Goal: Task Accomplishment & Management: Use online tool/utility

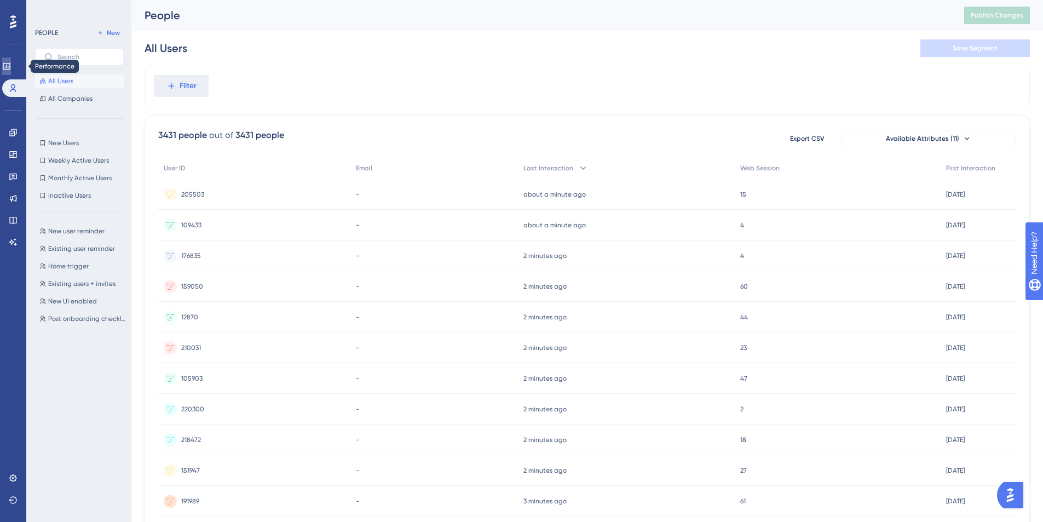
click at [10, 68] on icon at bounding box center [6, 66] width 7 height 7
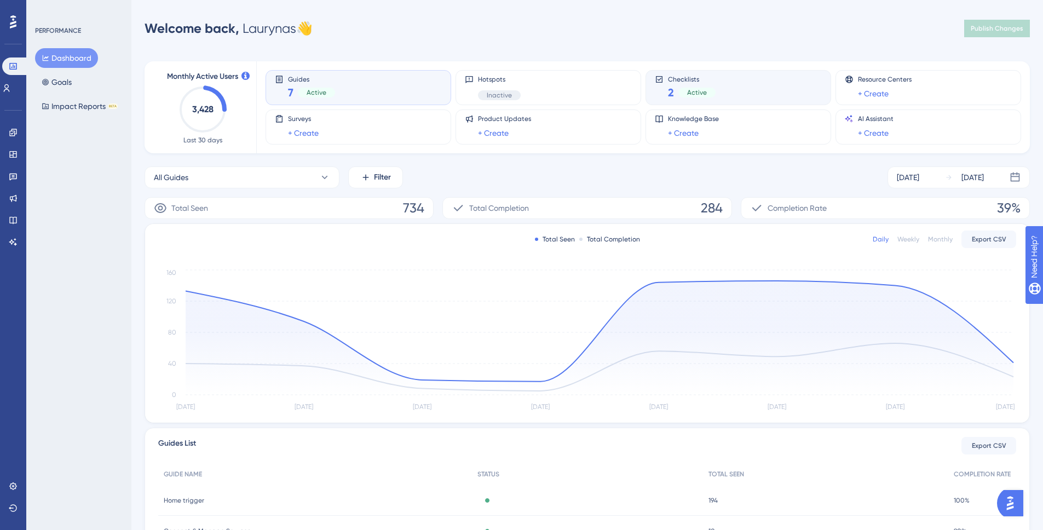
click at [659, 94] on div "Checklists 2 Active" at bounding box center [738, 87] width 167 height 25
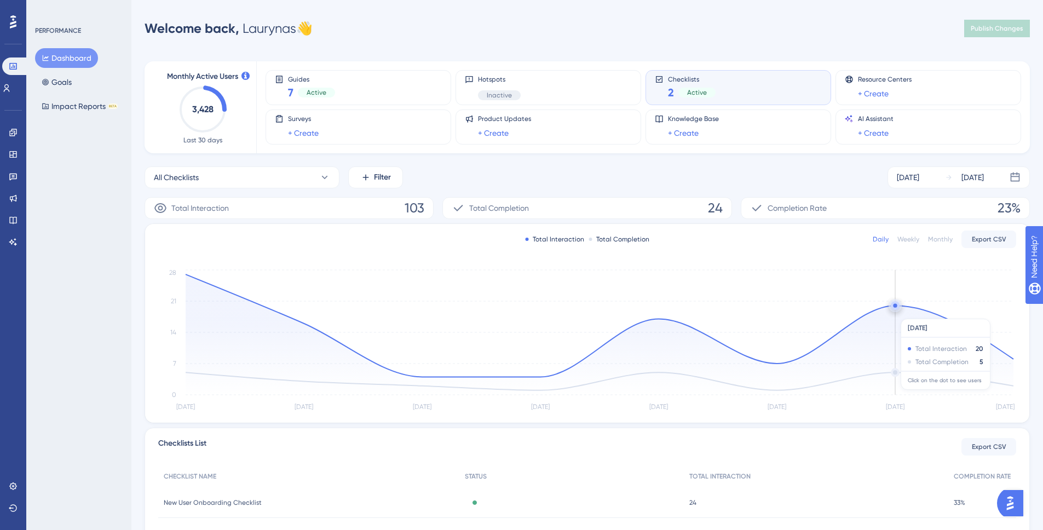
click at [893, 313] on icon at bounding box center [600, 334] width 828 height 121
click at [895, 371] on icon at bounding box center [600, 334] width 828 height 121
click at [896, 308] on circle at bounding box center [895, 305] width 9 height 9
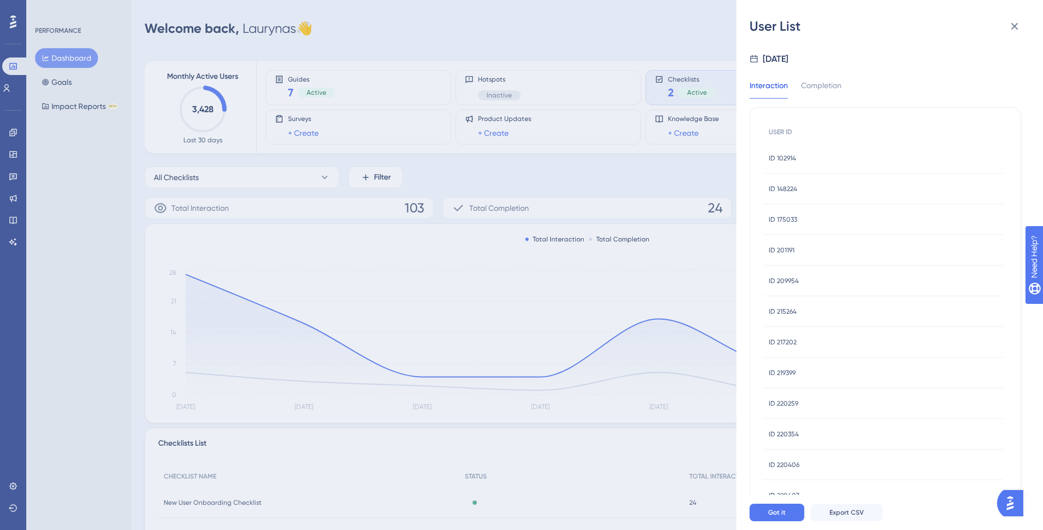
click at [845, 89] on div "Interaction Completion" at bounding box center [802, 89] width 105 height 20
click at [831, 89] on div "Completion" at bounding box center [821, 89] width 41 height 20
click at [785, 279] on span "ID 220417" at bounding box center [783, 281] width 28 height 9
click at [785, 279] on div at bounding box center [886, 271] width 272 height 447
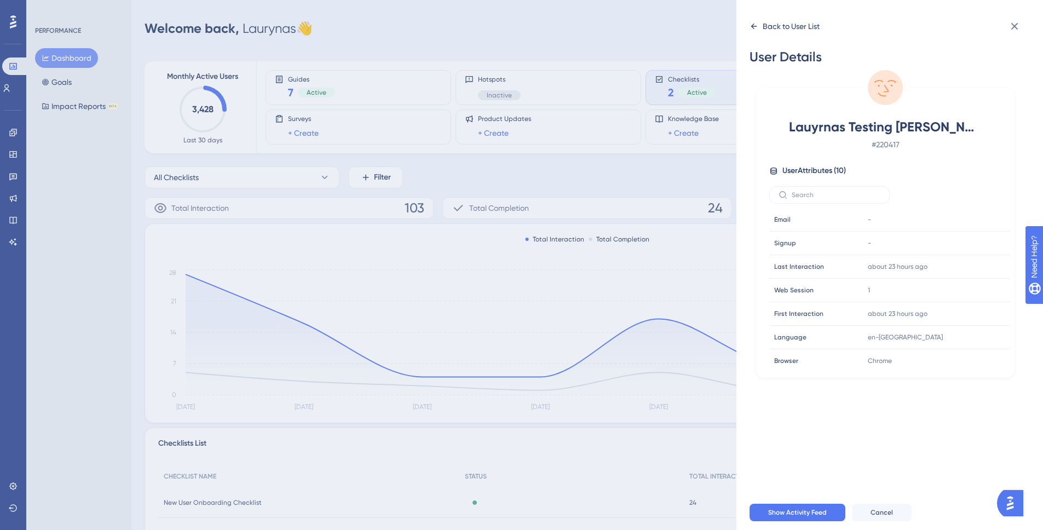
click at [790, 20] on div "Back to User List" at bounding box center [791, 26] width 57 height 13
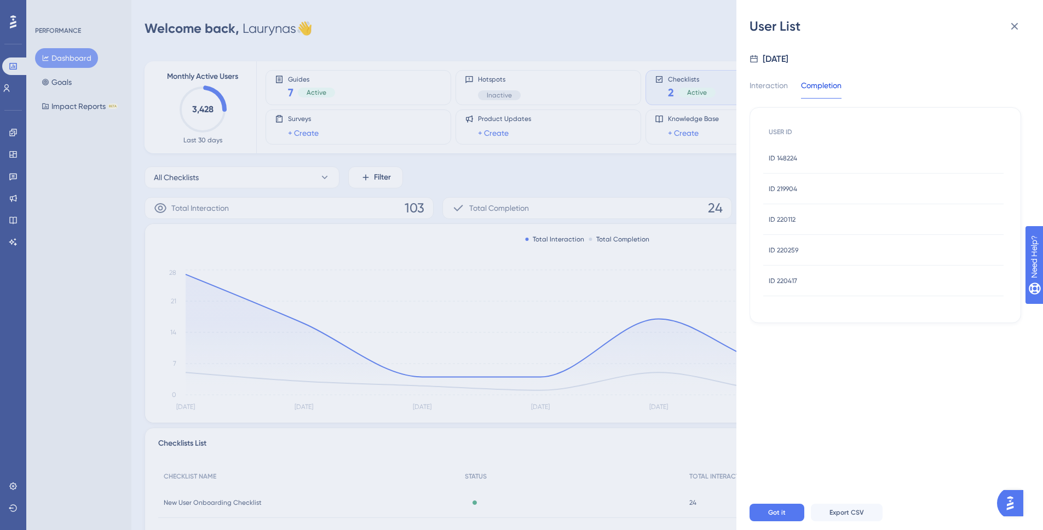
click at [805, 251] on div "ID 220259 ID 220259" at bounding box center [884, 250] width 240 height 31
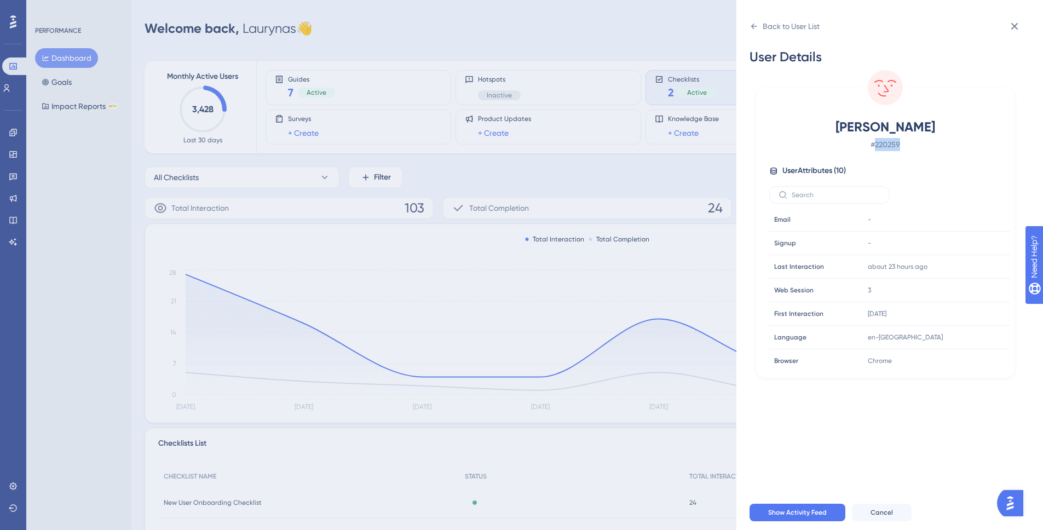
drag, startPoint x: 919, startPoint y: 139, endPoint x: 876, endPoint y: 143, distance: 42.9
click at [876, 143] on span "# 220259" at bounding box center [885, 144] width 193 height 13
copy span "220259"
click at [807, 19] on div "Back to User List" at bounding box center [785, 27] width 70 height 18
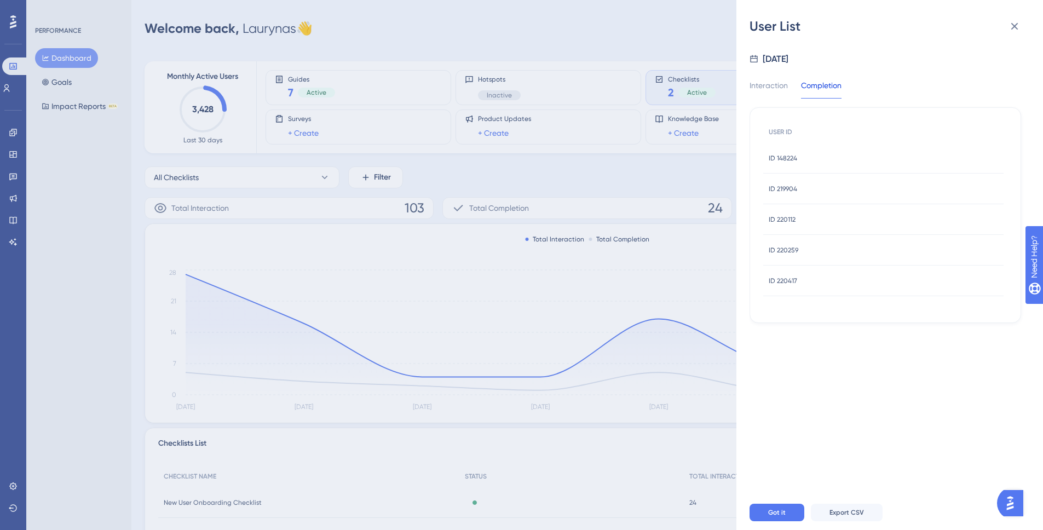
click at [796, 218] on div "ID 220112 ID 220112" at bounding box center [884, 219] width 240 height 31
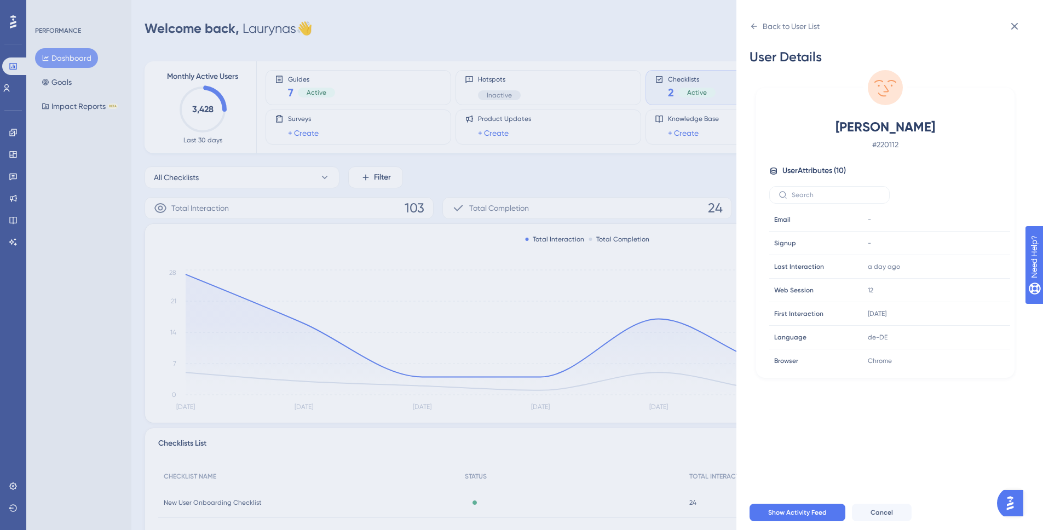
click at [884, 145] on span "# 220112" at bounding box center [885, 144] width 193 height 13
copy span "220112"
click at [794, 30] on div "Back to User List" at bounding box center [791, 26] width 57 height 13
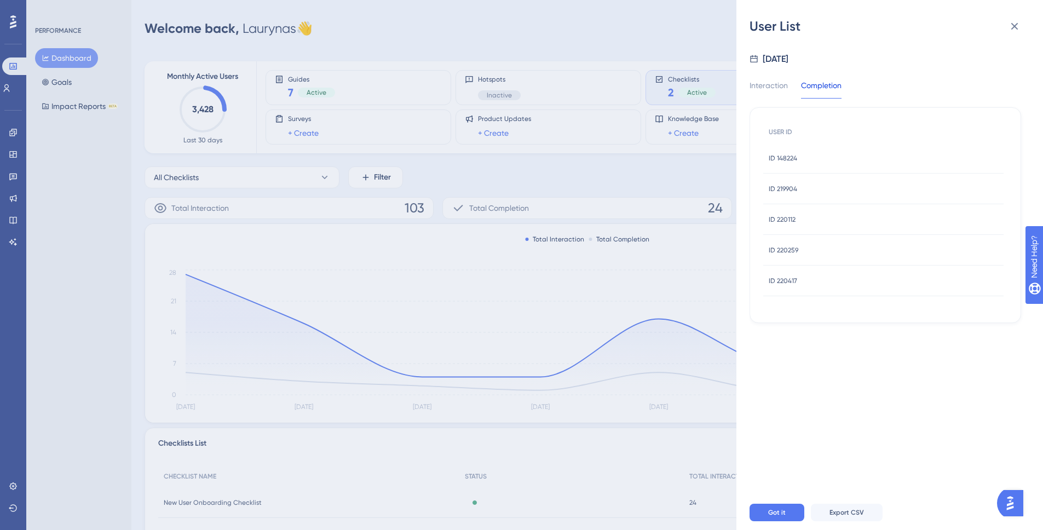
click at [810, 183] on div "ID 219904 ID 219904" at bounding box center [884, 189] width 240 height 31
click at [794, 190] on span "ID 219904" at bounding box center [783, 189] width 28 height 9
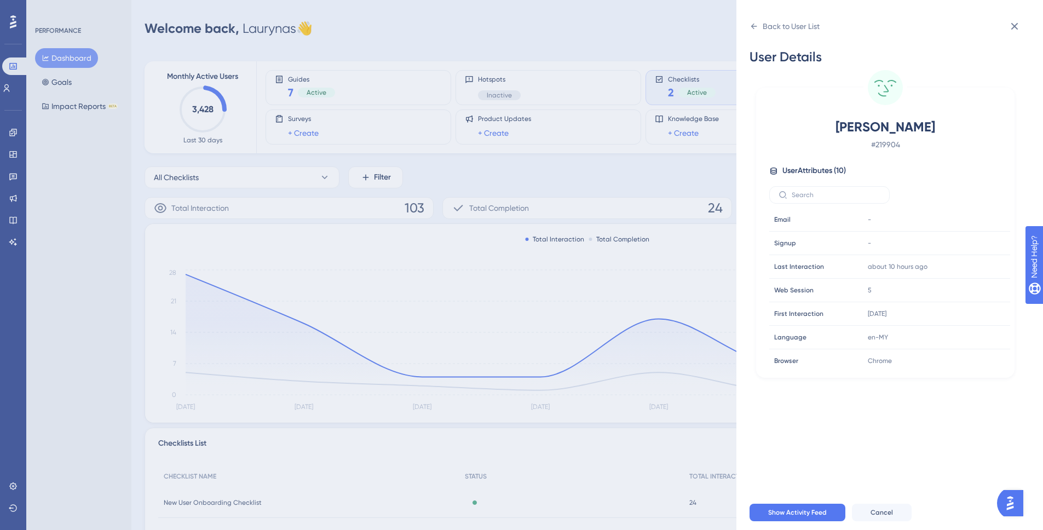
click at [880, 140] on span "# 219904" at bounding box center [885, 144] width 193 height 13
copy span "219904"
click at [758, 26] on icon at bounding box center [754, 26] width 9 height 9
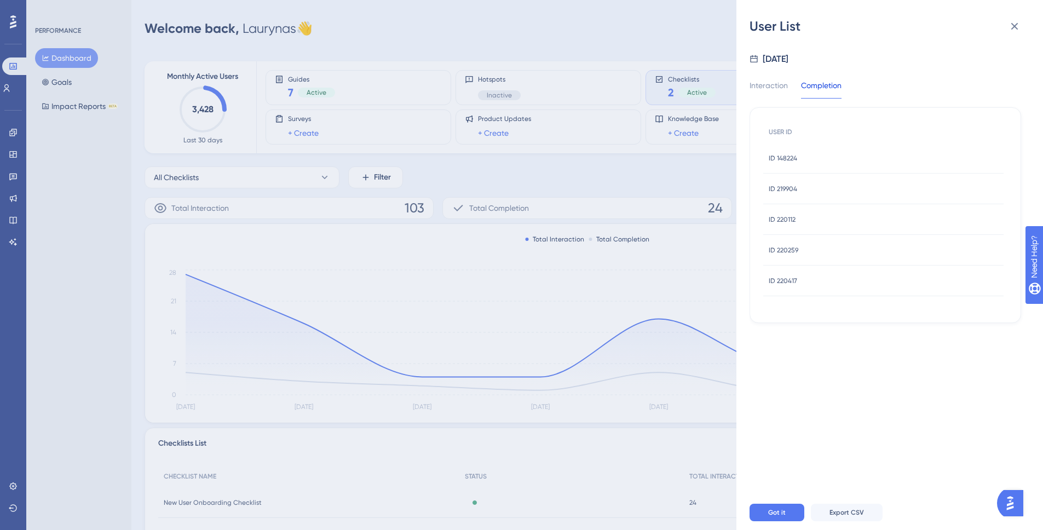
click at [787, 155] on span "ID 148224" at bounding box center [783, 158] width 28 height 9
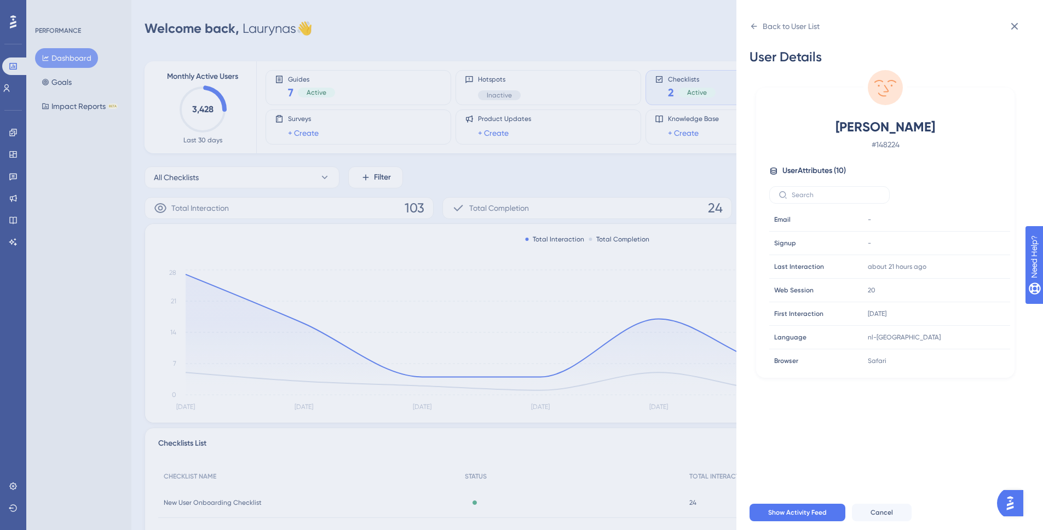
click at [794, 161] on div "[PERSON_NAME] # 148224 User Attributes ( 10 ) Email Email - Signup Signup - Las…" at bounding box center [886, 243] width 250 height 251
click at [885, 146] on span "# 148224" at bounding box center [885, 144] width 193 height 13
copy span "148224"
click at [1010, 28] on icon at bounding box center [1014, 26] width 13 height 13
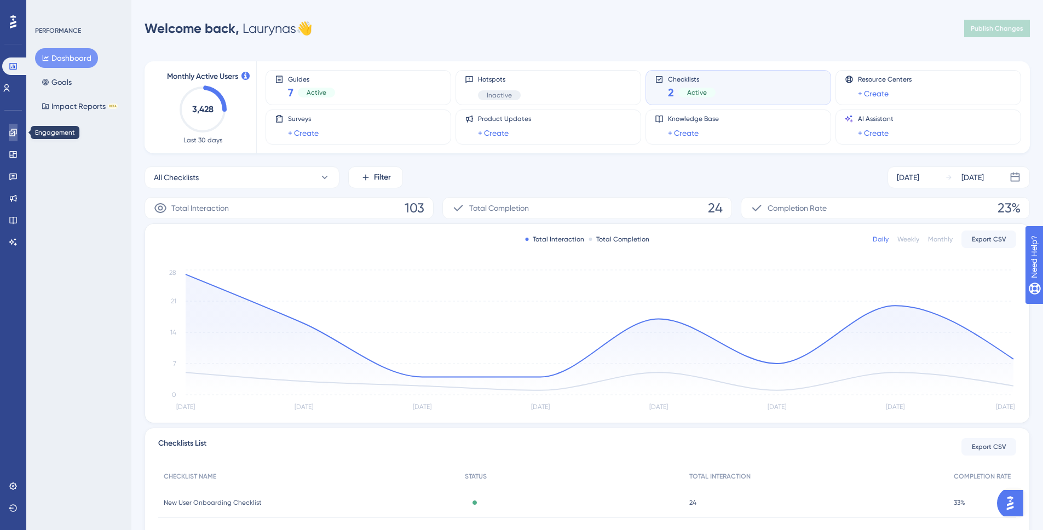
click at [13, 134] on icon at bounding box center [13, 132] width 9 height 9
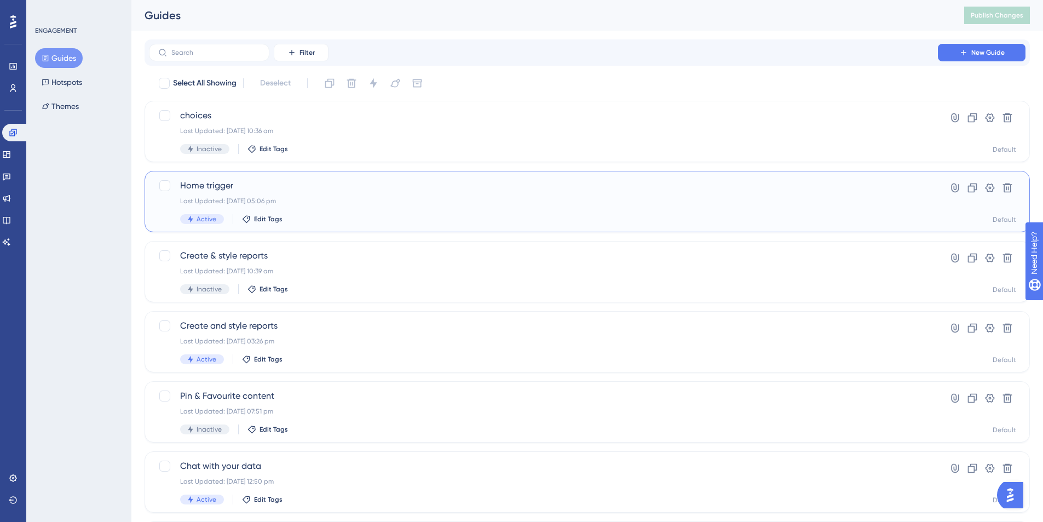
click at [284, 193] on div "Home trigger Last Updated: [DATE] 05:06 pm Active Edit Tags" at bounding box center [543, 201] width 727 height 45
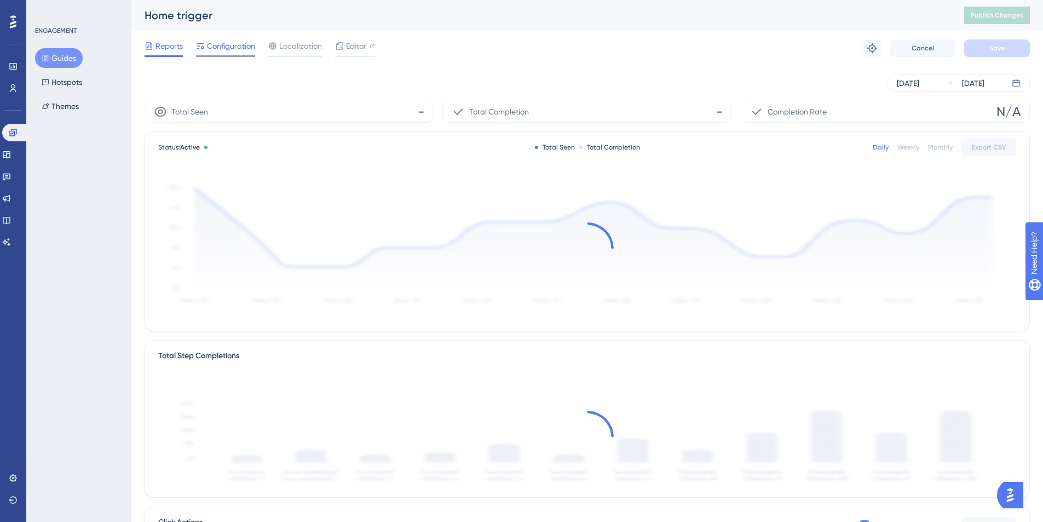
click at [227, 47] on span "Configuration" at bounding box center [231, 45] width 48 height 13
